Goal: Check status: Check status

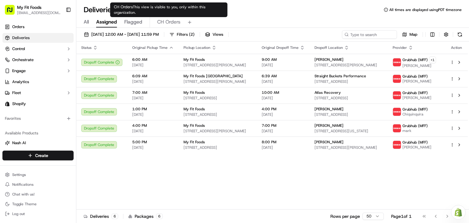
click at [164, 23] on span "CH Orders" at bounding box center [168, 21] width 23 height 7
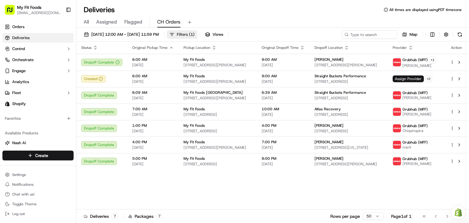
click at [197, 36] on button "Filters ( 1 )" at bounding box center [182, 34] width 31 height 9
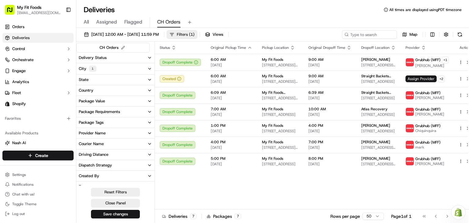
click at [197, 36] on button "Filters ( 1 )" at bounding box center [182, 34] width 31 height 9
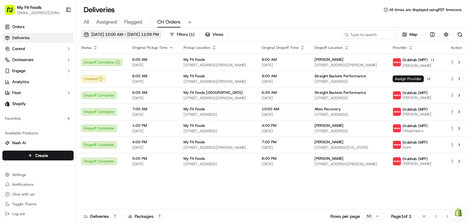
click at [96, 36] on span "[DATE] 12:00 AM - [DATE] 11:59 PM" at bounding box center [124, 34] width 67 height 5
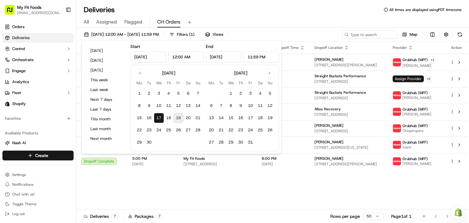
click at [179, 120] on button "19" at bounding box center [178, 118] width 10 height 10
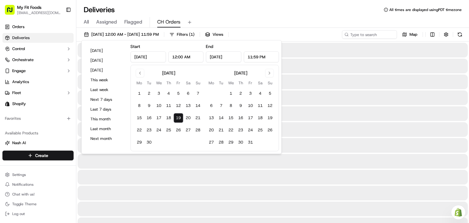
type input "[DATE]"
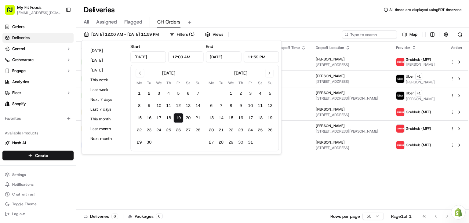
click at [253, 8] on div "Deliveries All times are displayed using PDT timezone" at bounding box center [272, 10] width 393 height 10
